Goal: Task Accomplishment & Management: Use online tool/utility

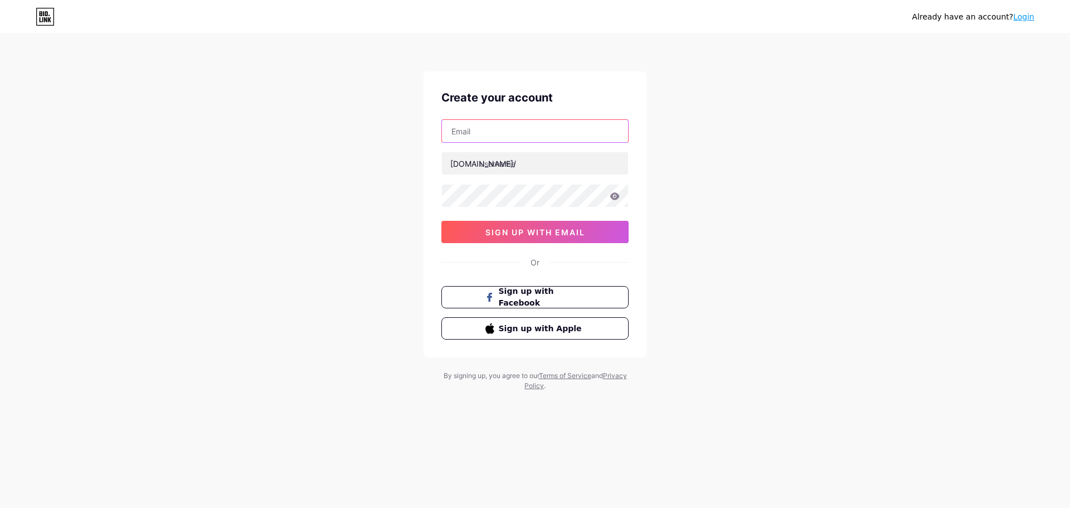
click at [548, 135] on input "text" at bounding box center [535, 131] width 186 height 22
type input "cxfxxi@gmail.com"
click at [521, 167] on input "text" at bounding box center [535, 163] width 186 height 22
type input "zeenxnua"
click at [613, 199] on div at bounding box center [534, 195] width 187 height 23
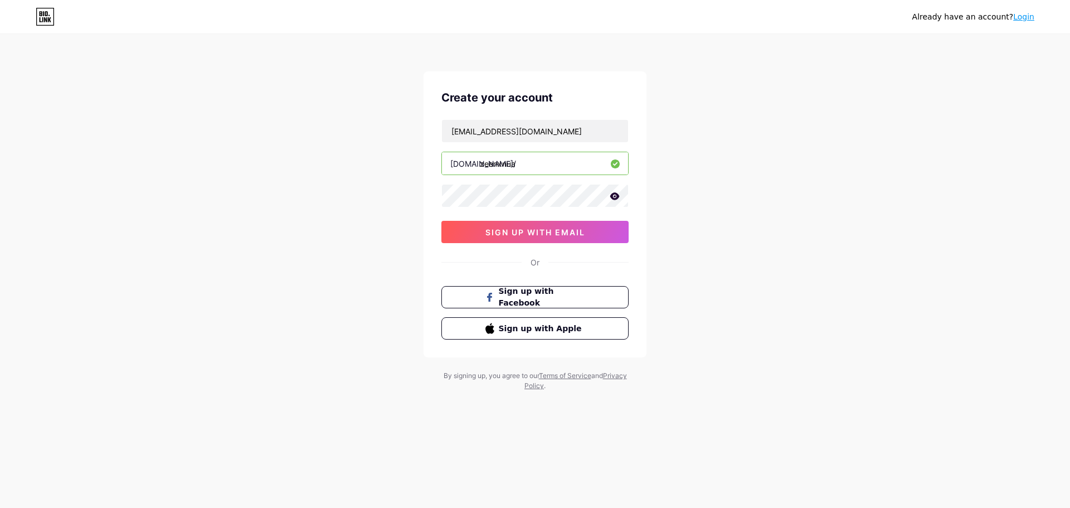
click at [613, 195] on icon at bounding box center [614, 195] width 9 height 7
click at [546, 227] on span "sign up with email" at bounding box center [535, 231] width 100 height 9
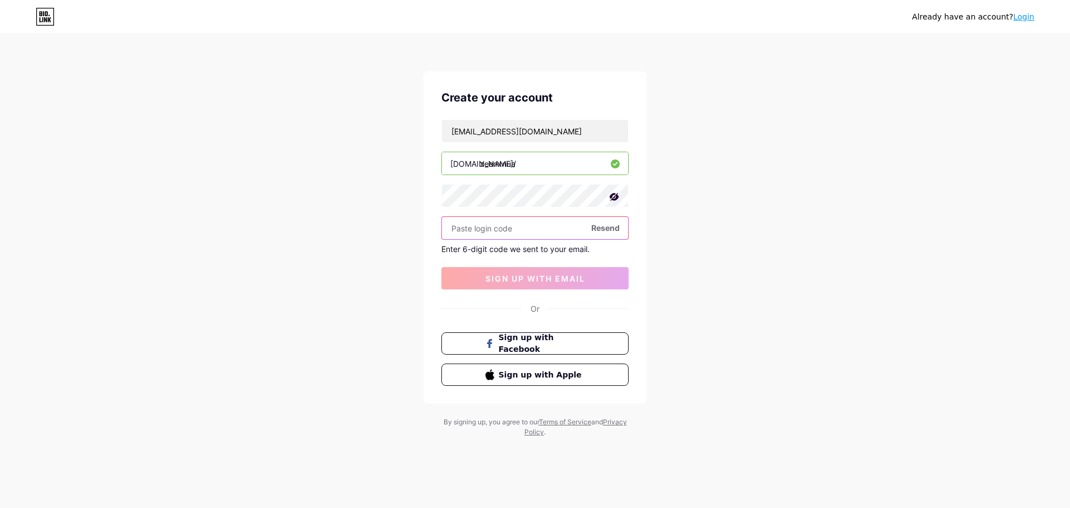
click at [520, 228] on input "text" at bounding box center [535, 228] width 186 height 22
type input "820854"
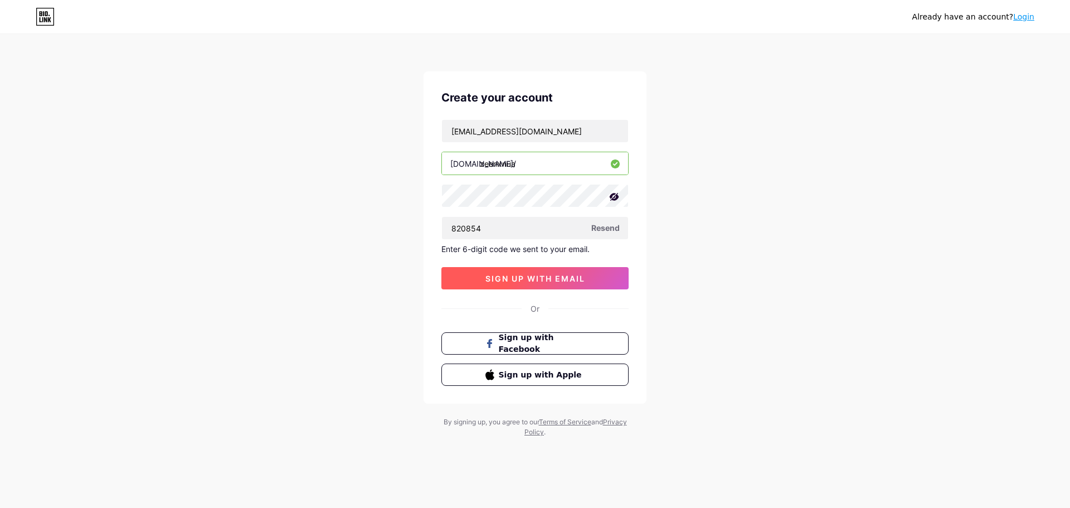
click at [519, 281] on span "sign up with email" at bounding box center [535, 278] width 100 height 9
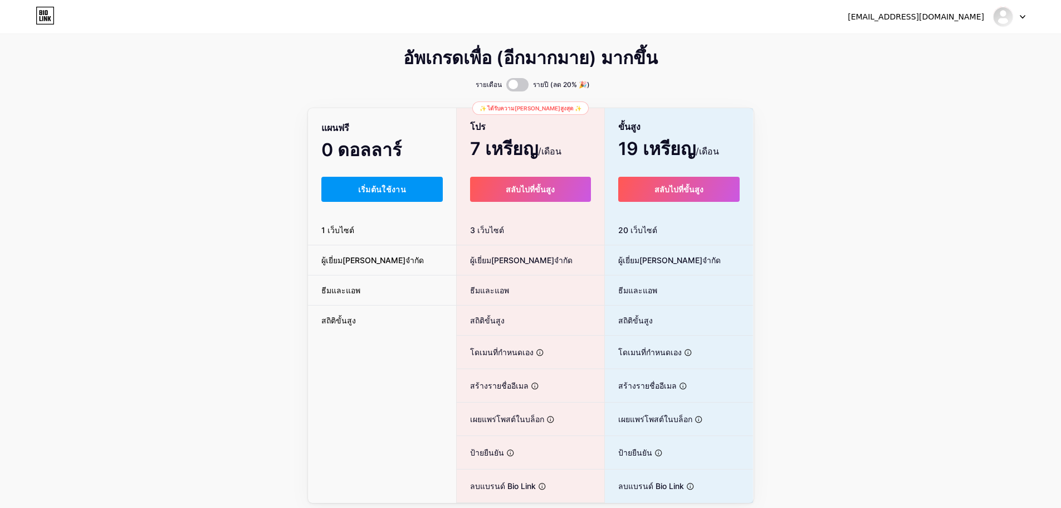
click at [956, 153] on div "อัพเกรดเพื่อ (อีกมากมาย) มากขึ้น รายเดือน รายปี (ลด 20% 🎉) แผนฟรี 0 ดอลลาร์ /เด…" at bounding box center [530, 276] width 1061 height 451
click at [383, 182] on button "เริ่มต้นใช้งาน" at bounding box center [382, 189] width 122 height 25
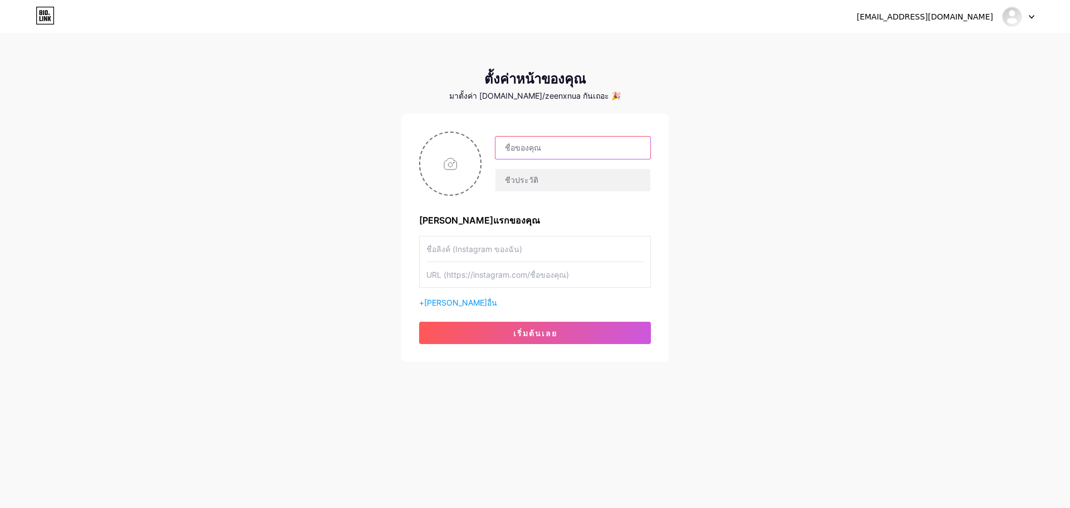
drag, startPoint x: 563, startPoint y: 148, endPoint x: 586, endPoint y: 147, distance: 22.9
click at [563, 148] on input "text" at bounding box center [572, 148] width 155 height 22
type input "zeenxnua"
click at [533, 179] on input "text" at bounding box center [572, 180] width 155 height 22
click at [462, 256] on input "text" at bounding box center [534, 248] width 217 height 25
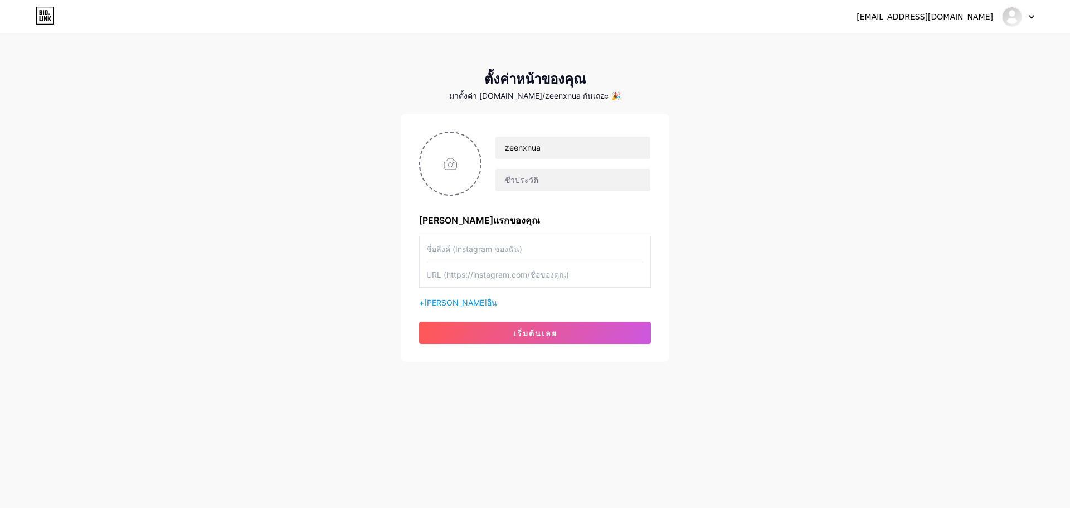
drag, startPoint x: 472, startPoint y: 275, endPoint x: 388, endPoint y: 300, distance: 87.8
click at [472, 276] on input "text" at bounding box center [534, 274] width 217 height 25
click at [288, 279] on div "cxfxxi@gmail.com แดชบอร์ด ออกจากระบบ ตั้งค่าหน้าของคุณ มาตั้งค่า bio.link/zeenx…" at bounding box center [535, 198] width 1070 height 397
click at [484, 274] on input "text" at bounding box center [534, 274] width 217 height 25
paste input "[URL][DOMAIN_NAME]"
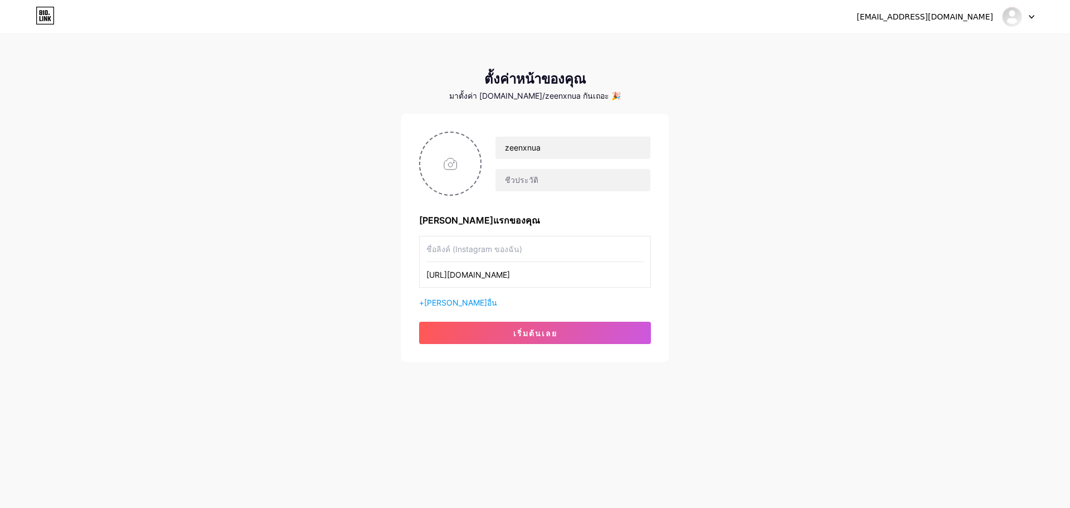
type input "[URL][DOMAIN_NAME]"
click at [542, 247] on input "text" at bounding box center [534, 248] width 217 height 25
paste input "[URL][DOMAIN_NAME]"
type input "[URL][DOMAIN_NAME]"
click at [476, 333] on button "เริ่มต้นเลย" at bounding box center [535, 332] width 232 height 22
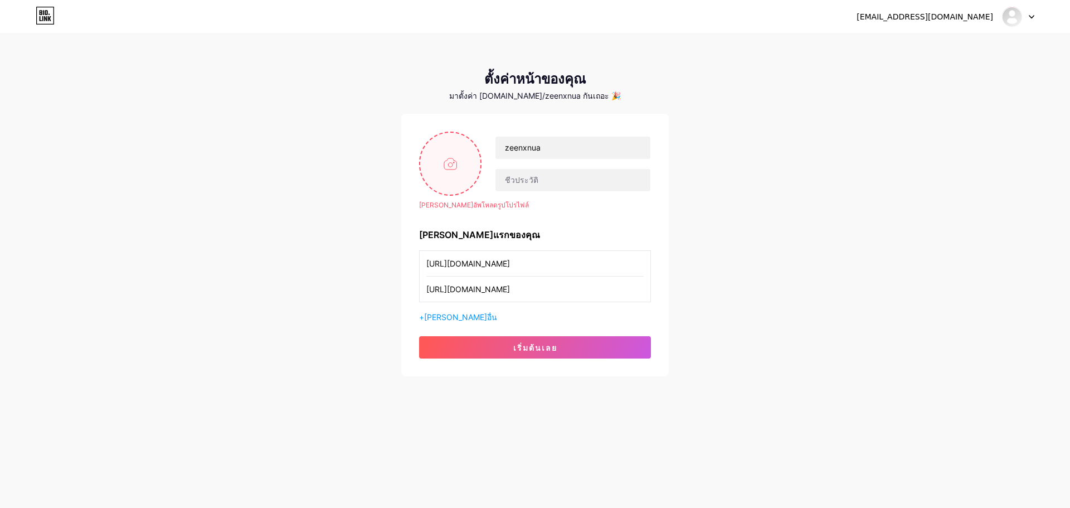
click at [446, 165] on input "file" at bounding box center [450, 164] width 60 height 62
click at [435, 156] on input "file" at bounding box center [450, 164] width 60 height 62
type input "C:\fakepath\431BF77A-5C41-4778-89EE-9A18DD889E73.jpg"
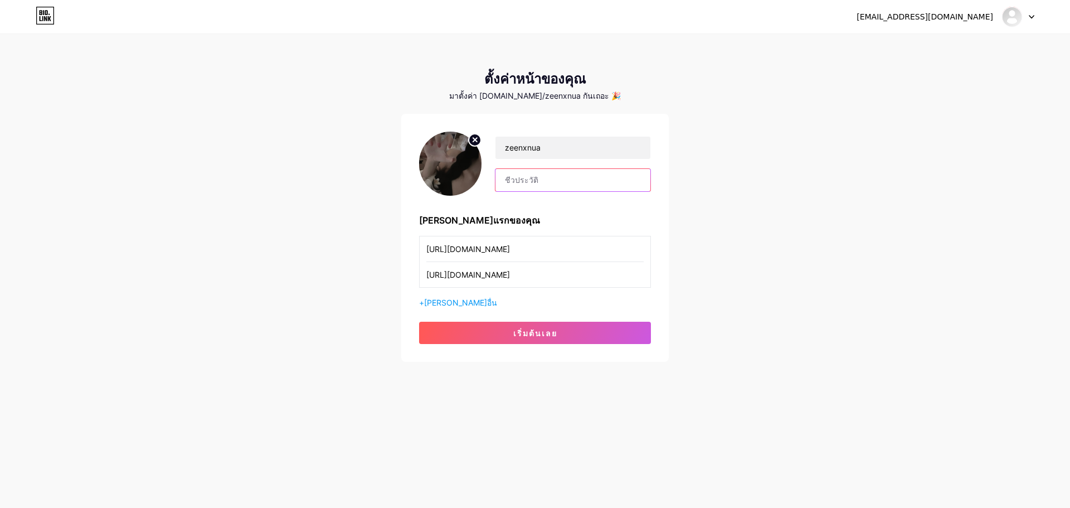
click at [515, 173] on input "text" at bounding box center [572, 180] width 155 height 22
click at [753, 189] on div "cxfxxi@gmail.com แดชบอร์ด ออกจากระบบ ตั้งค่าหน้าของคุณ มาตั้งค่า bio.link/zeenx…" at bounding box center [535, 198] width 1070 height 397
click at [545, 337] on font "เริ่มต้นเลย" at bounding box center [535, 332] width 44 height 9
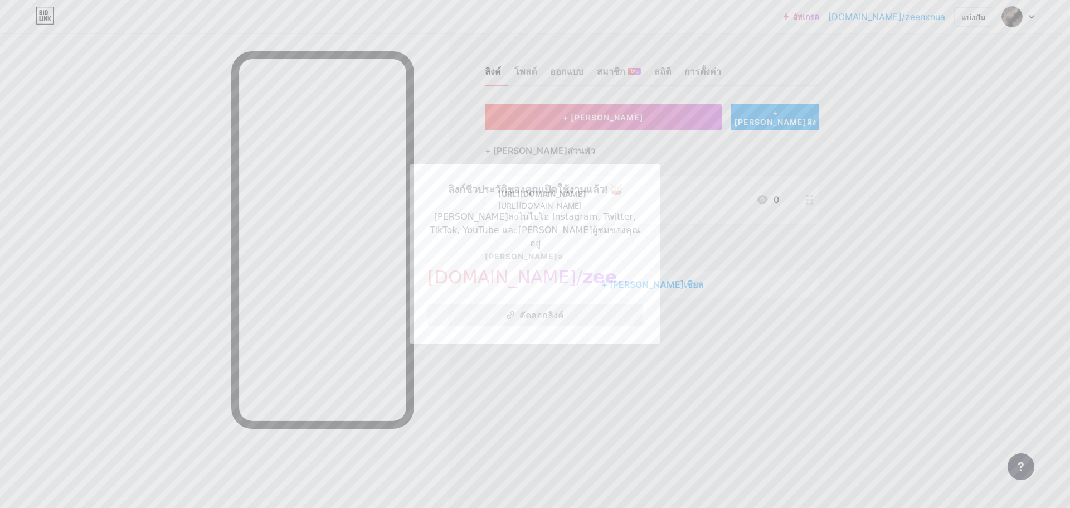
click at [610, 313] on button "คัดลอกลิงค์" at bounding box center [534, 315] width 215 height 22
click at [609, 377] on div at bounding box center [535, 254] width 1070 height 508
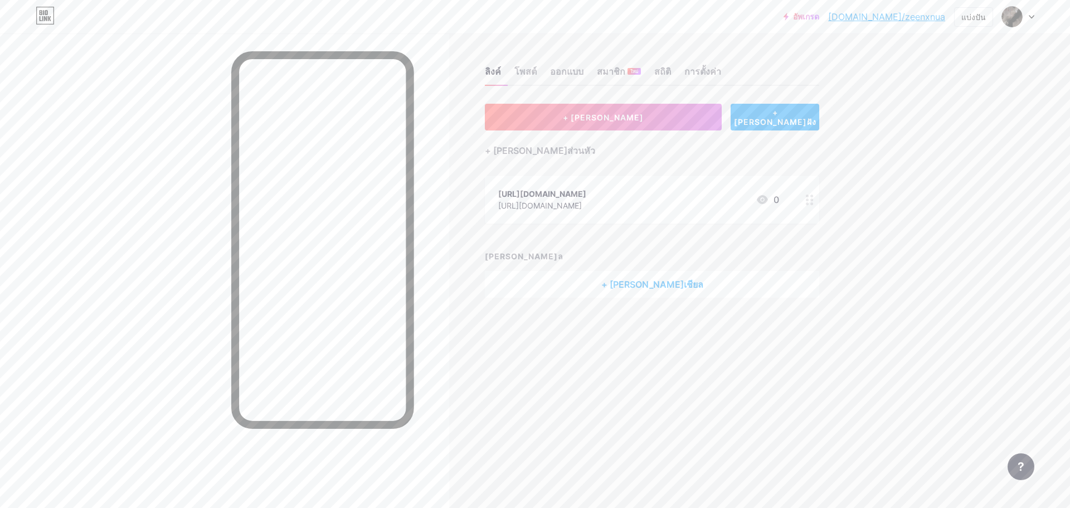
click at [808, 202] on circle at bounding box center [807, 203] width 3 height 3
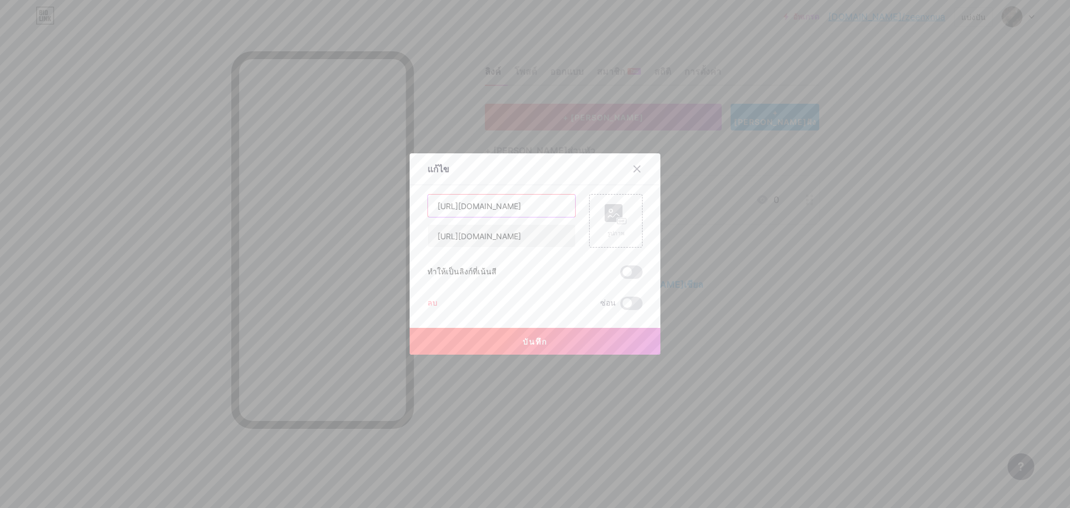
click at [513, 208] on input "[URL][DOMAIN_NAME]" at bounding box center [501, 205] width 147 height 22
type input "IG"
click at [557, 339] on button "บันทึก" at bounding box center [535, 341] width 251 height 27
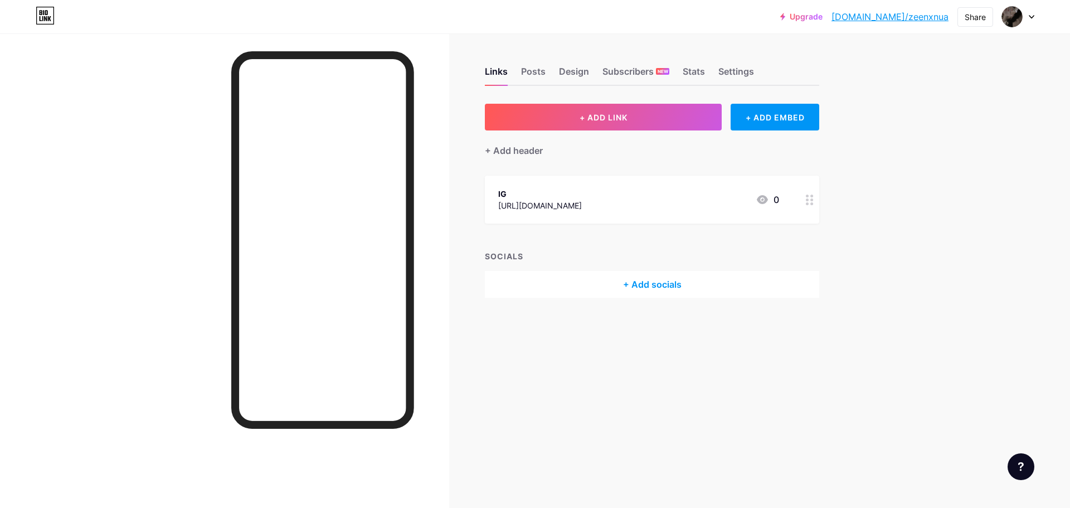
click at [664, 285] on div "+ Add socials" at bounding box center [652, 284] width 334 height 27
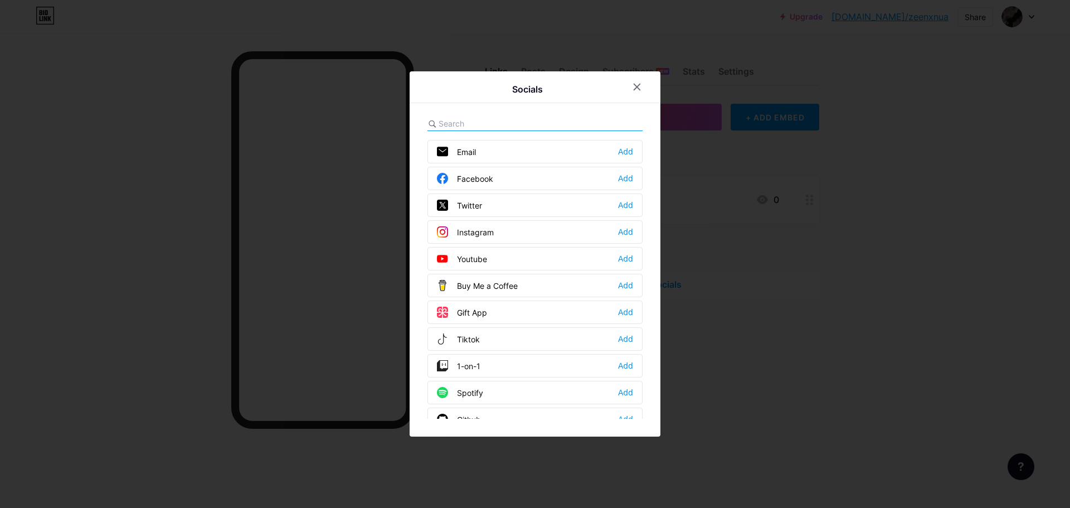
click at [638, 88] on div at bounding box center [637, 87] width 20 height 20
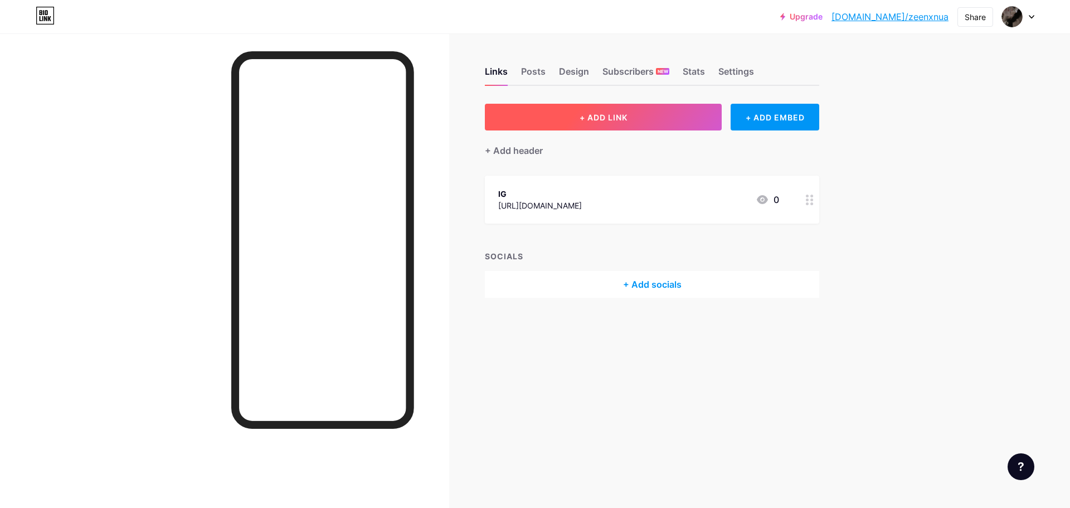
click at [624, 116] on span "+ ADD LINK" at bounding box center [603, 117] width 48 height 9
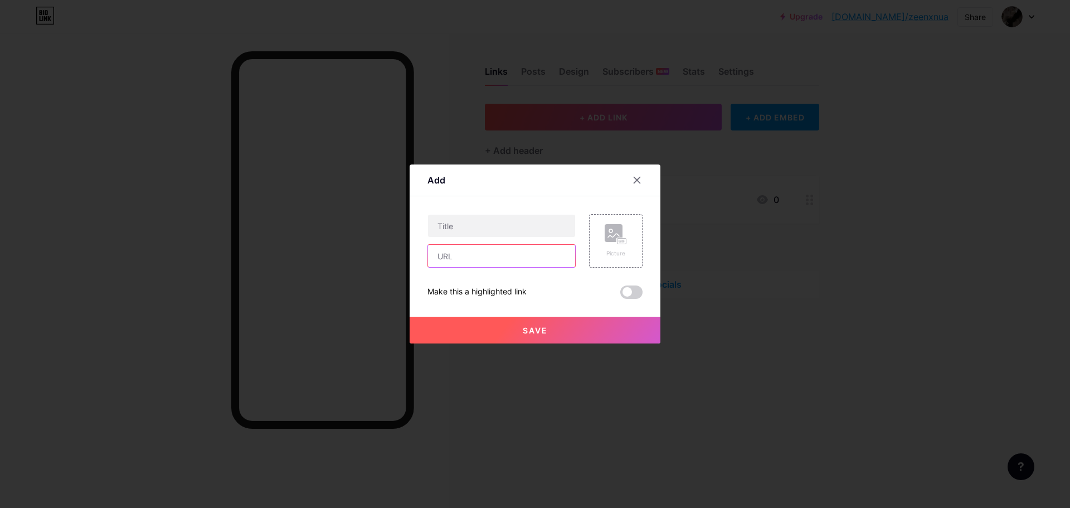
click at [514, 252] on input "text" at bounding box center [501, 256] width 147 height 22
